Goal: Task Accomplishment & Management: Manage account settings

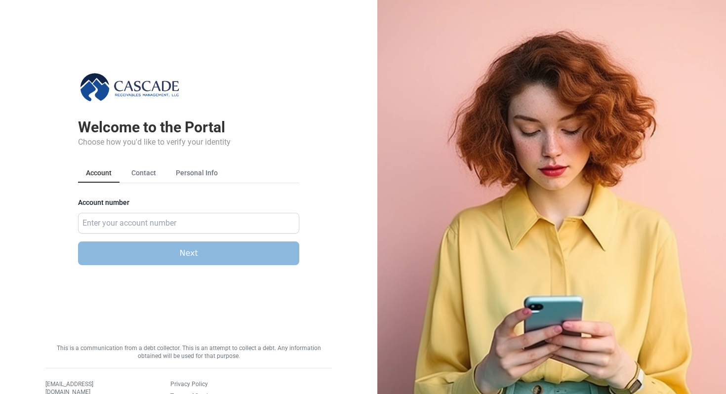
click at [320, 115] on div "Welcome to the Portal Choose how you'd like to verify your identity Account Con…" at bounding box center [189, 160] width 298 height 257
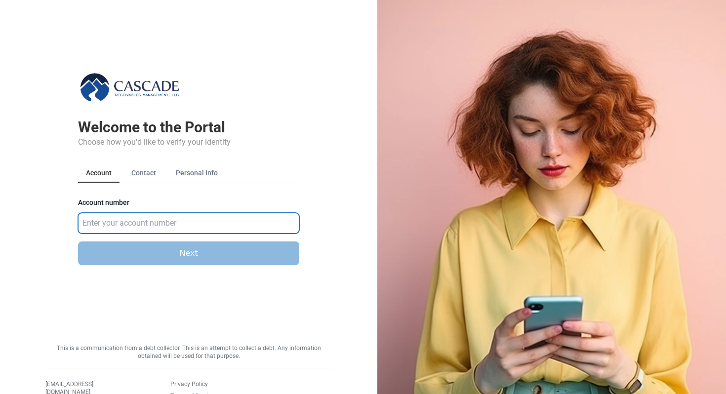
click at [228, 225] on input "Account number" at bounding box center [188, 223] width 221 height 21
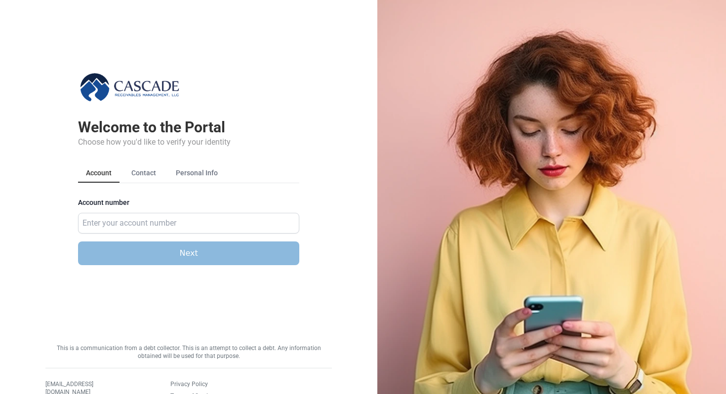
click at [354, 101] on main "Welcome to the Portal Choose how you'd like to verify your identity Account Con…" at bounding box center [188, 144] width 377 height 289
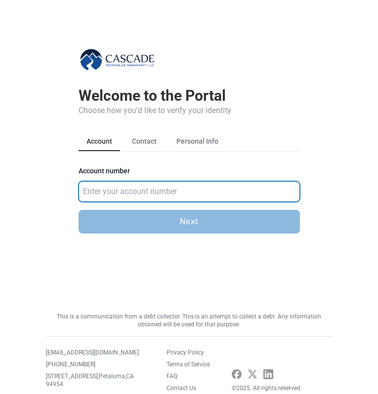
click at [109, 190] on input "Account number" at bounding box center [189, 191] width 221 height 21
type input "583921"
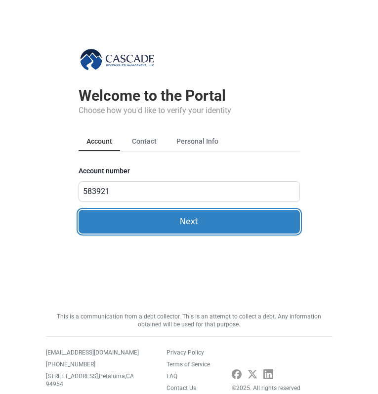
click at [137, 212] on button "Next" at bounding box center [189, 222] width 221 height 24
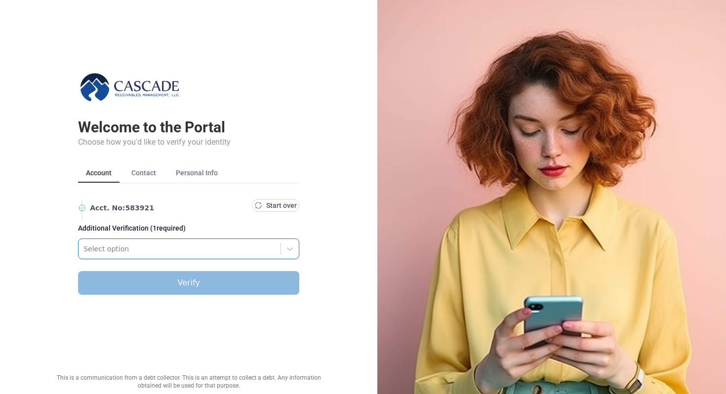
click at [195, 250] on div at bounding box center [179, 249] width 192 height 12
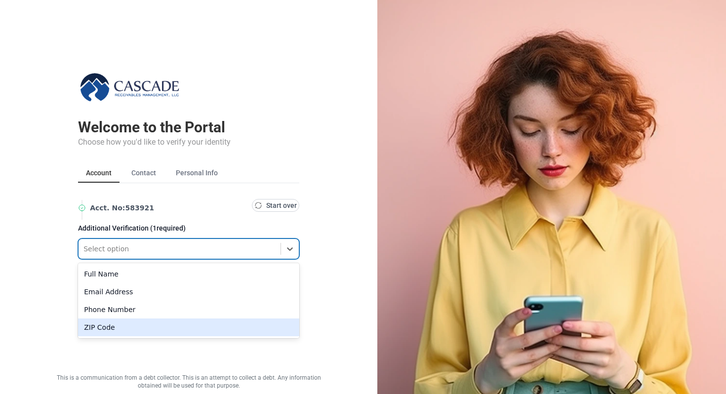
click at [107, 326] on div "ZIP Code" at bounding box center [188, 328] width 221 height 18
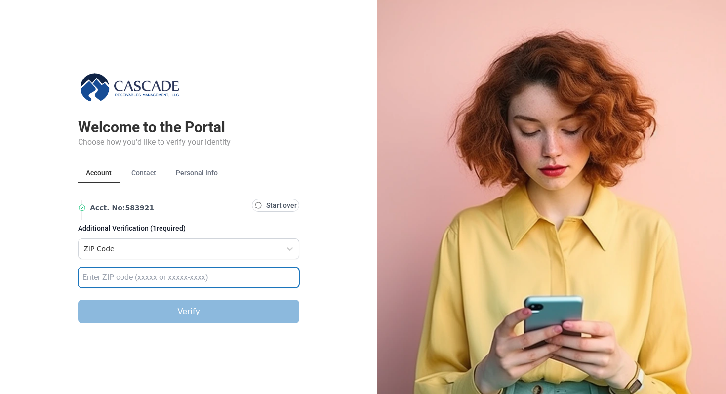
click at [110, 285] on input "text" at bounding box center [188, 277] width 221 height 21
type input "32789"
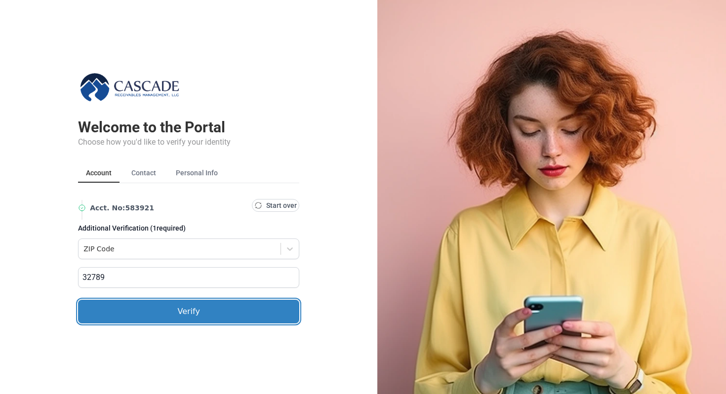
click at [124, 308] on button "Verify" at bounding box center [188, 312] width 221 height 24
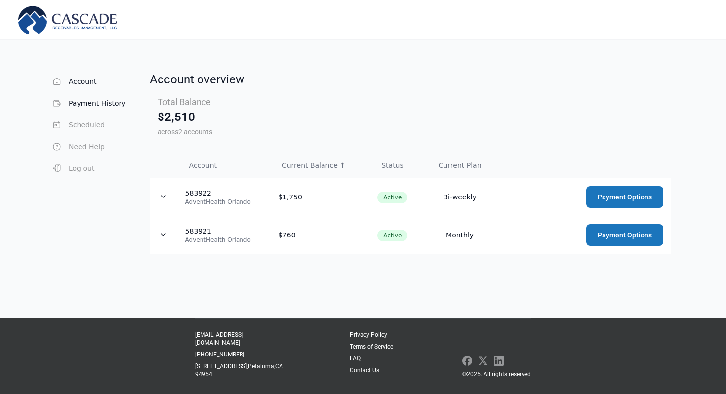
click at [79, 107] on button "Payment History" at bounding box center [88, 103] width 75 height 20
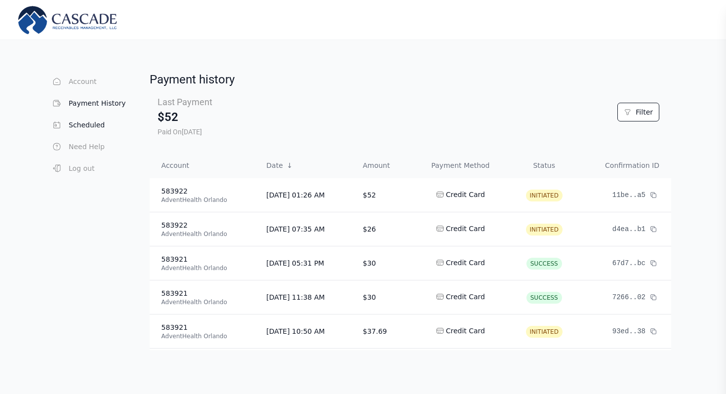
click at [79, 122] on button "Scheduled" at bounding box center [88, 125] width 75 height 20
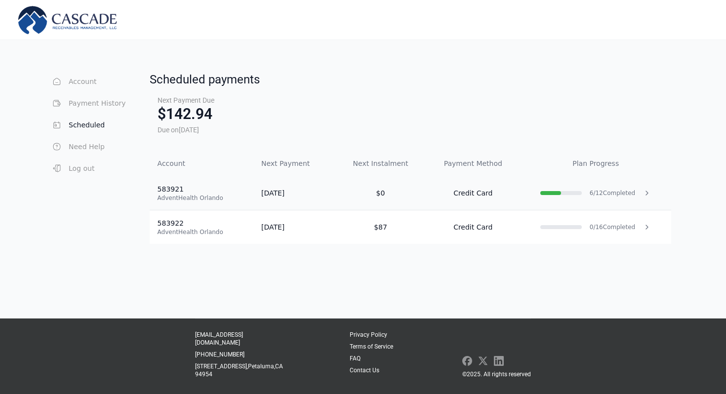
click at [320, 190] on td "08/15/25" at bounding box center [294, 193] width 82 height 34
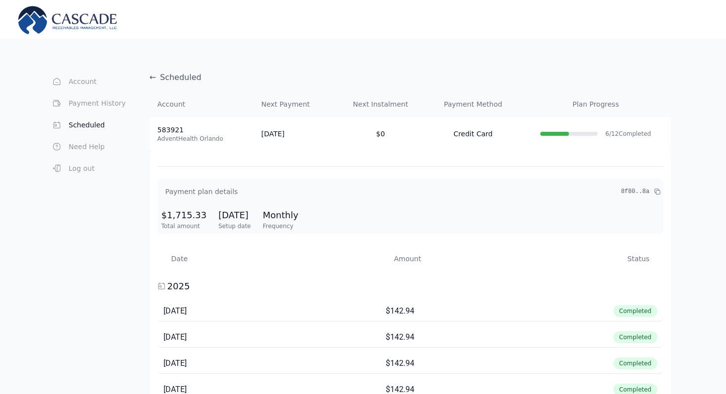
click at [77, 205] on div "Account Payment History Scheduled Need Help Log out" at bounding box center [100, 376] width 99 height 609
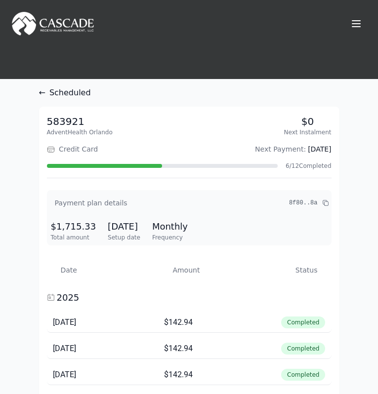
click at [51, 93] on span "Scheduled" at bounding box center [69, 93] width 41 height 12
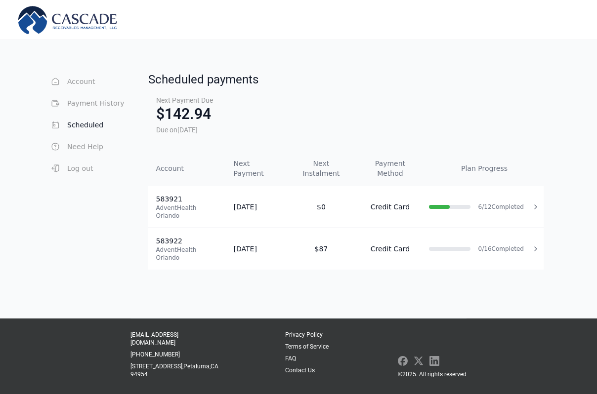
click at [129, 101] on div "Account Payment History Scheduled Need Help Log out" at bounding box center [98, 171] width 99 height 198
click at [110, 102] on button "Payment History" at bounding box center [86, 103] width 75 height 20
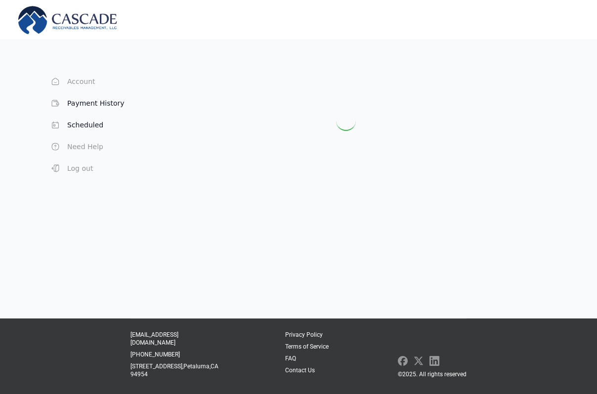
click at [87, 128] on button "Scheduled" at bounding box center [86, 125] width 75 height 20
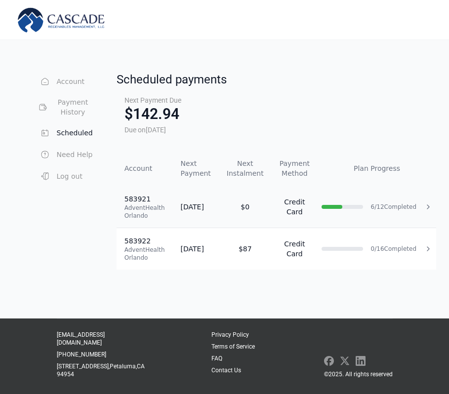
click at [344, 217] on td "6 / 12 Completed" at bounding box center [377, 207] width 119 height 42
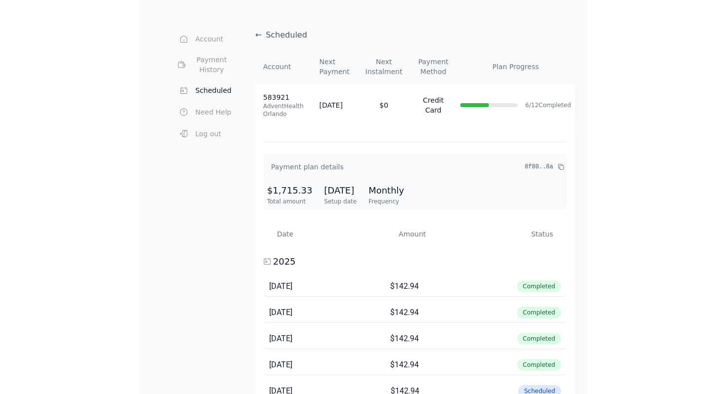
scroll to position [49, 0]
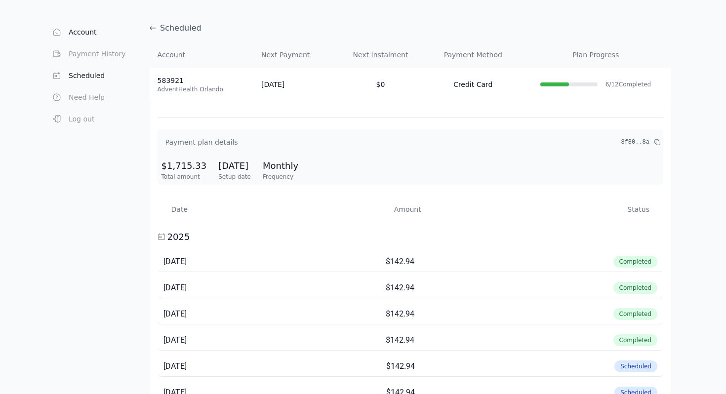
click at [83, 33] on button "Account" at bounding box center [88, 32] width 75 height 20
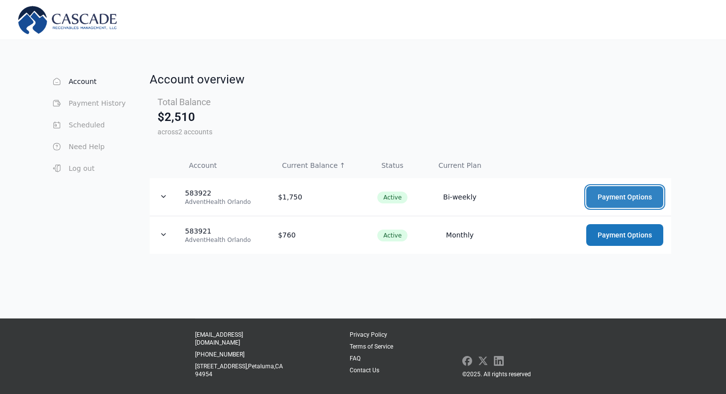
click at [605, 196] on button "Payment Options" at bounding box center [624, 197] width 77 height 22
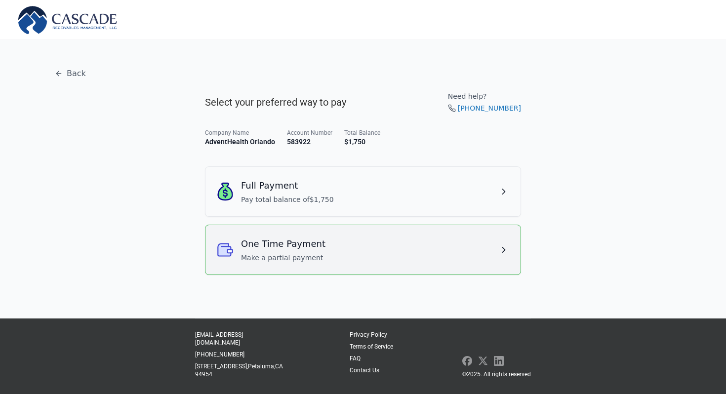
click at [417, 242] on div "One Time Payment Make a partial payment" at bounding box center [362, 250] width 291 height 26
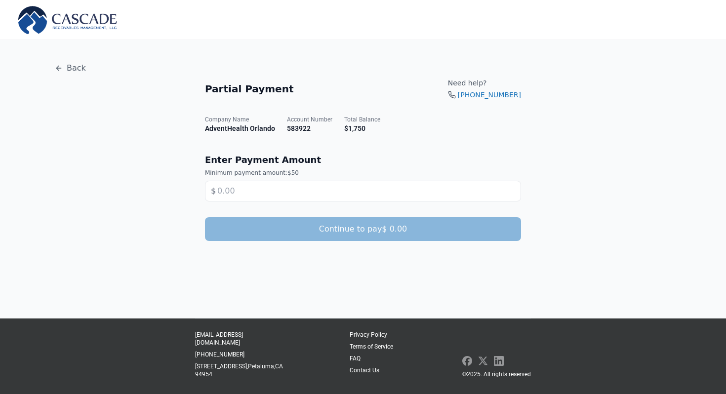
click at [298, 190] on input "text" at bounding box center [363, 191] width 316 height 21
click at [67, 66] on button "Back" at bounding box center [70, 68] width 47 height 20
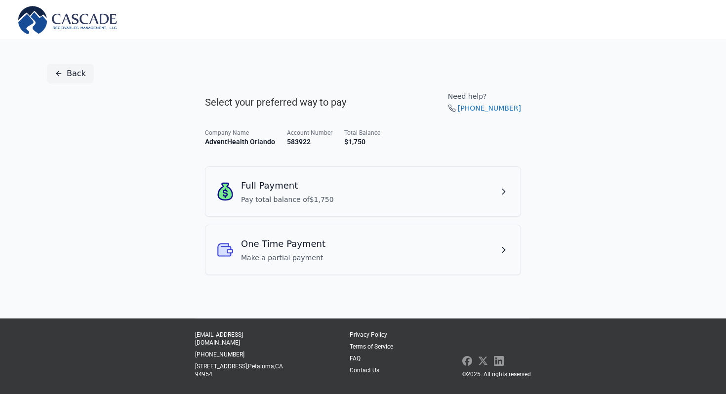
click at [76, 82] on button "Back" at bounding box center [70, 74] width 47 height 20
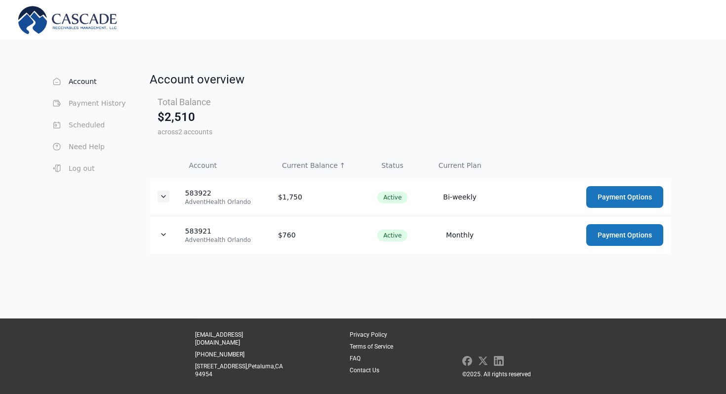
click at [165, 197] on button "Expand details" at bounding box center [164, 197] width 12 height 12
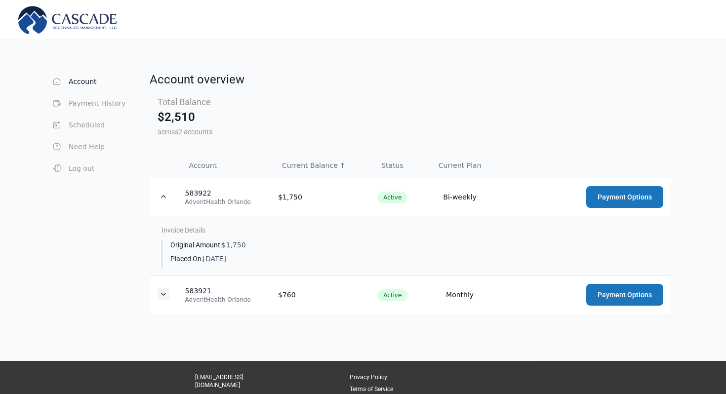
click at [163, 289] on button "Expand details" at bounding box center [164, 295] width 12 height 12
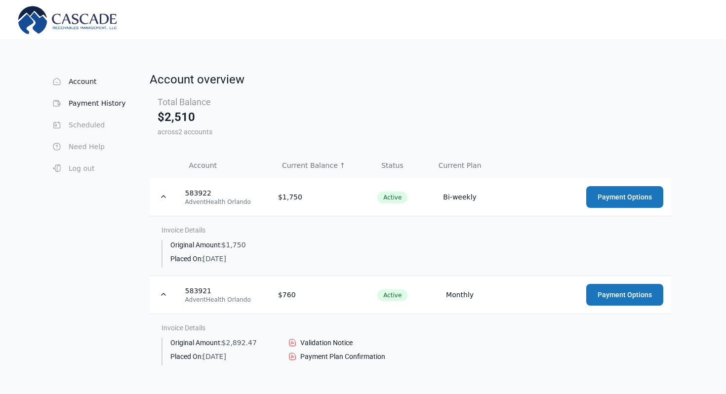
click at [90, 100] on button "Payment History" at bounding box center [88, 103] width 75 height 20
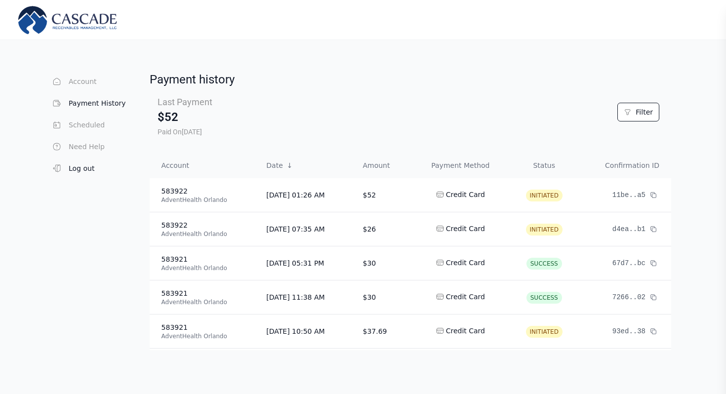
click at [83, 168] on button "Log out" at bounding box center [88, 169] width 75 height 20
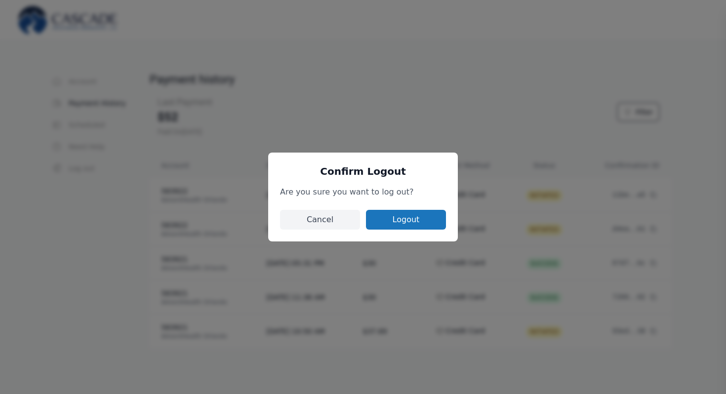
click at [426, 218] on button "Logout" at bounding box center [406, 220] width 80 height 20
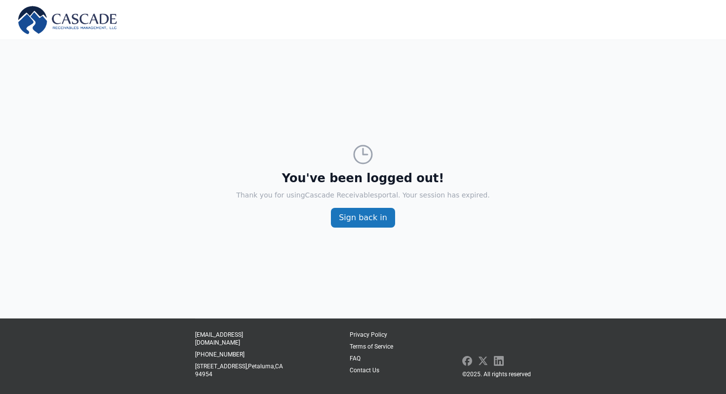
click at [376, 216] on button "Sign back in" at bounding box center [363, 218] width 64 height 20
